Goal: Information Seeking & Learning: Learn about a topic

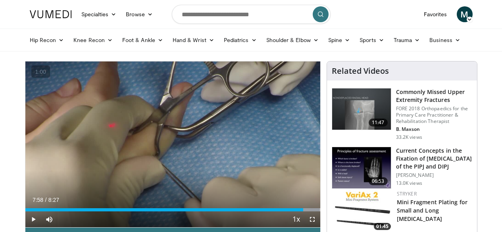
scroll to position [55, 0]
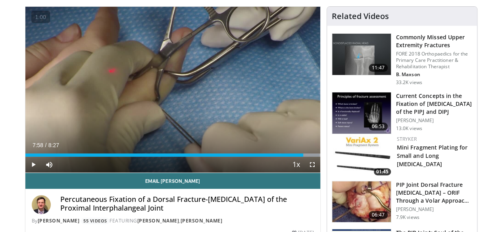
click at [368, 116] on img at bounding box center [361, 112] width 59 height 41
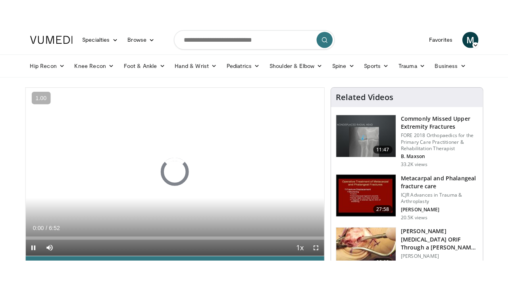
scroll to position [34, 0]
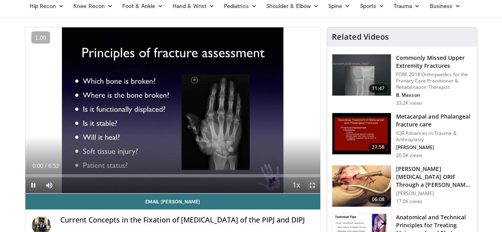
click at [318, 193] on span "Video Player" at bounding box center [312, 185] width 16 height 16
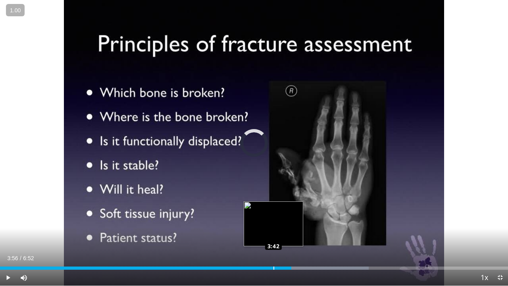
click at [273, 232] on div "Loaded : 72.57% 3:42 3:42" at bounding box center [254, 266] width 508 height 8
click at [262, 232] on div "3:46" at bounding box center [139, 267] width 279 height 3
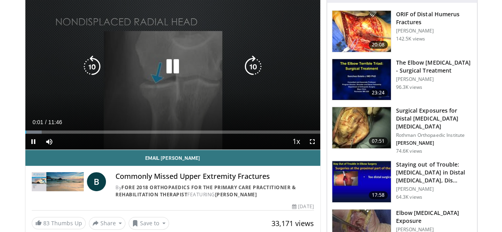
scroll to position [76, 0]
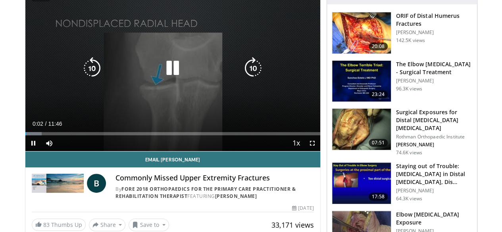
click at [168, 77] on icon "Video Player" at bounding box center [173, 68] width 22 height 22
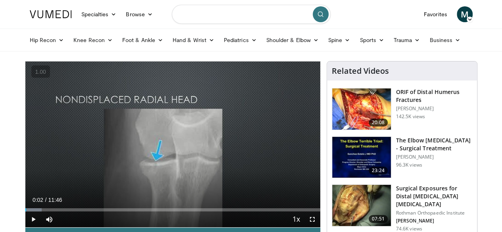
click at [231, 18] on input "Search topics, interventions" at bounding box center [251, 14] width 159 height 19
